Goal: Task Accomplishment & Management: Use online tool/utility

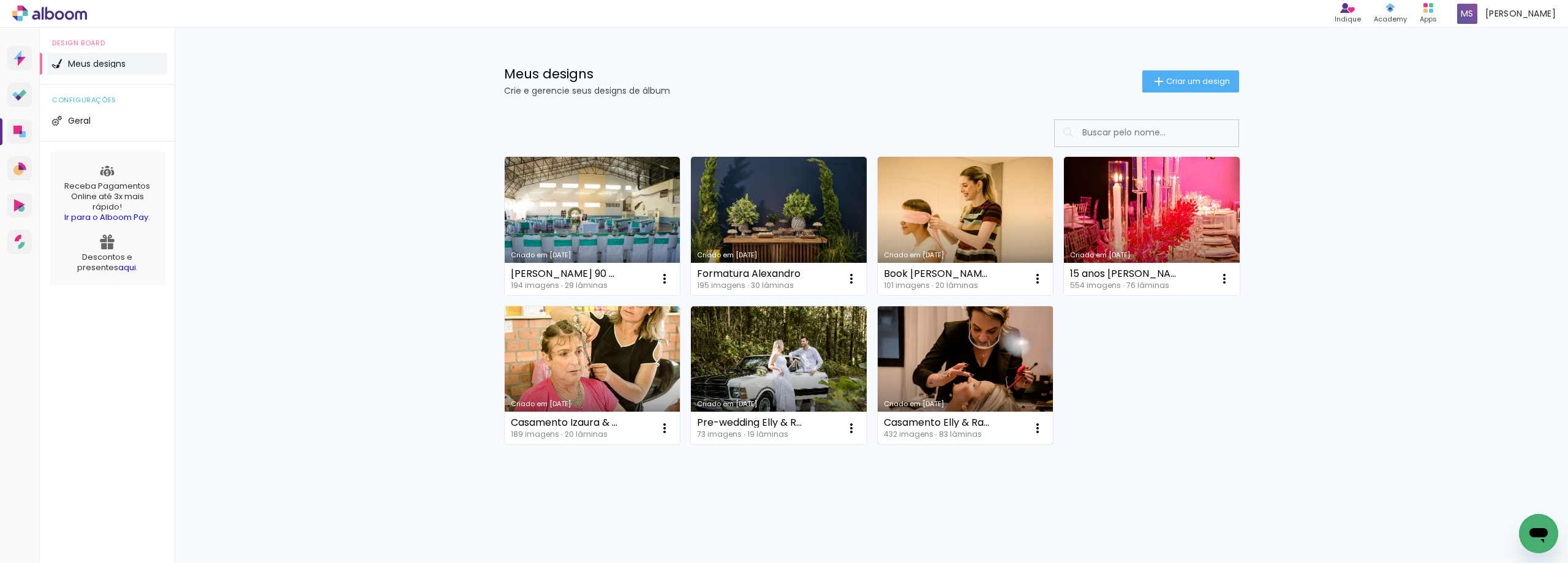
click at [975, 384] on link "Criado em [DATE]" at bounding box center [965, 375] width 176 height 138
